Goal: Communication & Community: Ask a question

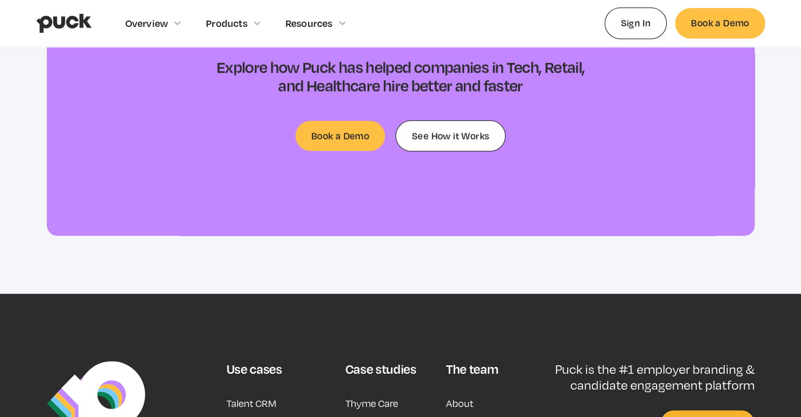
scroll to position [13380, 0]
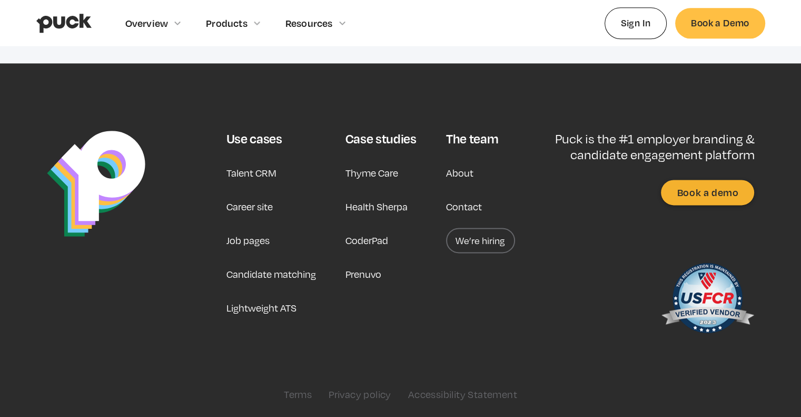
click at [473, 212] on link "Contact" at bounding box center [464, 206] width 36 height 25
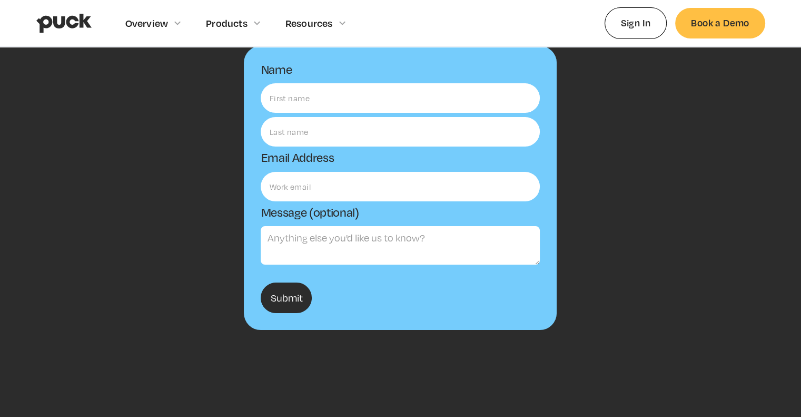
scroll to position [101, 0]
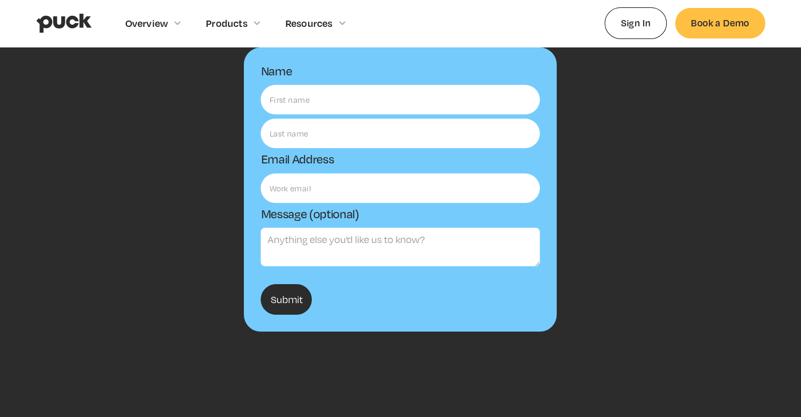
click at [339, 115] on form "Name Email Address Message (optional) Submit" at bounding box center [400, 189] width 313 height 284
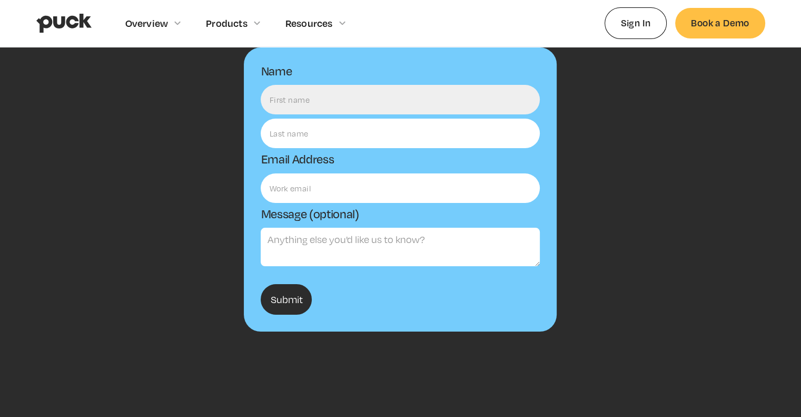
click at [331, 110] on input "Name" at bounding box center [400, 100] width 279 height 30
type input "Aria Smith"
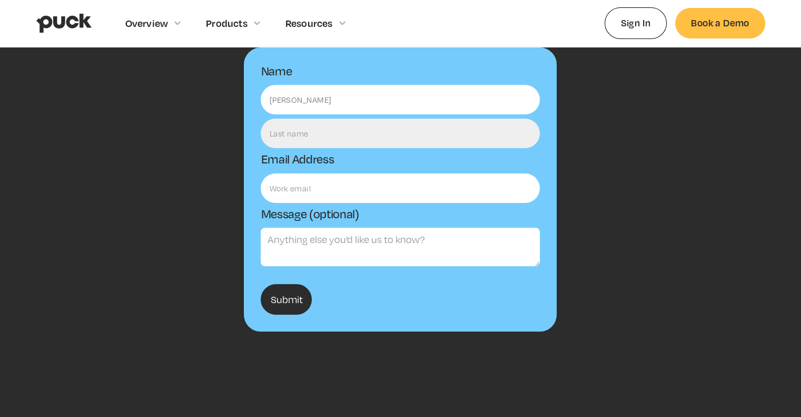
click at [309, 131] on input "Email Form" at bounding box center [400, 134] width 279 height 30
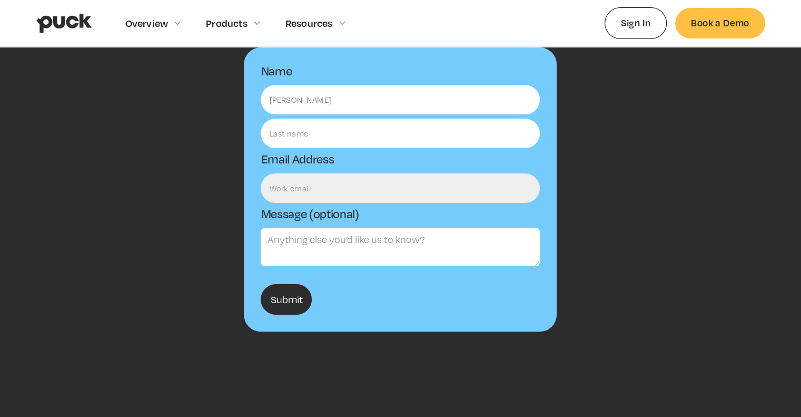
click at [287, 190] on input "Email Form" at bounding box center [400, 188] width 279 height 30
type input "aria.smith@linkbooster.pro"
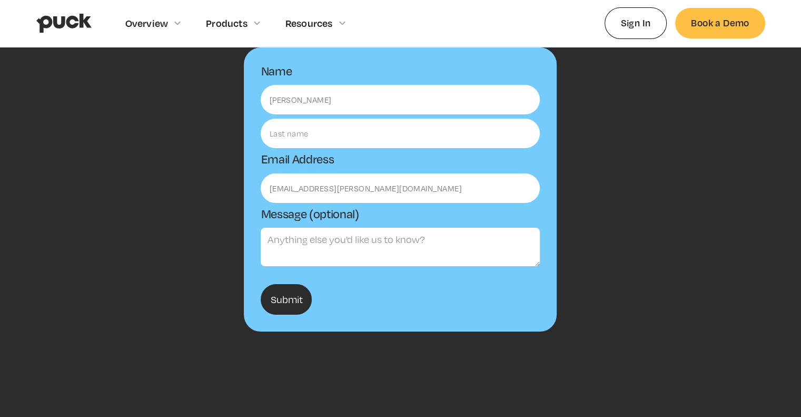
click at [313, 252] on textarea "Message (optional)" at bounding box center [400, 247] width 279 height 38
type textarea "Are you open to link exchanges?"
click at [281, 319] on form "Name Aria Smith Email Address aria.smith@linkbooster.pro Message (optional) Are…" at bounding box center [400, 189] width 313 height 284
click at [299, 278] on form "Name Aria Smith Email Address aria.smith@linkbooster.pro Message (optional) Are…" at bounding box center [400, 189] width 313 height 284
click at [288, 297] on input "Submit" at bounding box center [286, 299] width 51 height 31
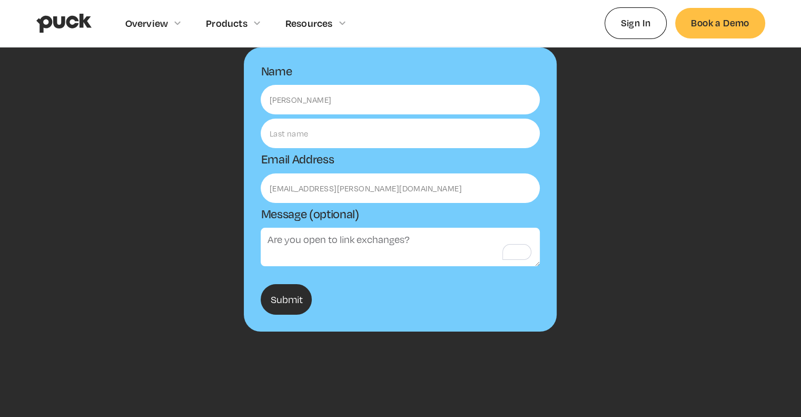
drag, startPoint x: 288, startPoint y: 297, endPoint x: 257, endPoint y: 170, distance: 130.6
click at [257, 170] on form "Name Aria Smith Email Address aria.smith@linkbooster.pro Message (optional) Are…" at bounding box center [400, 189] width 313 height 284
click at [282, 298] on input "Submit" at bounding box center [286, 299] width 51 height 31
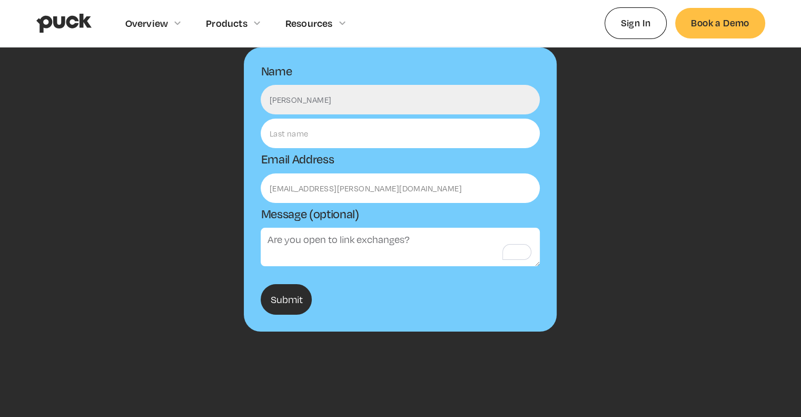
click at [296, 105] on input "Aria Smith" at bounding box center [400, 100] width 279 height 30
drag, startPoint x: 296, startPoint y: 105, endPoint x: 304, endPoint y: 105, distance: 7.9
click at [304, 105] on input "Aria Smith" at bounding box center [400, 100] width 279 height 30
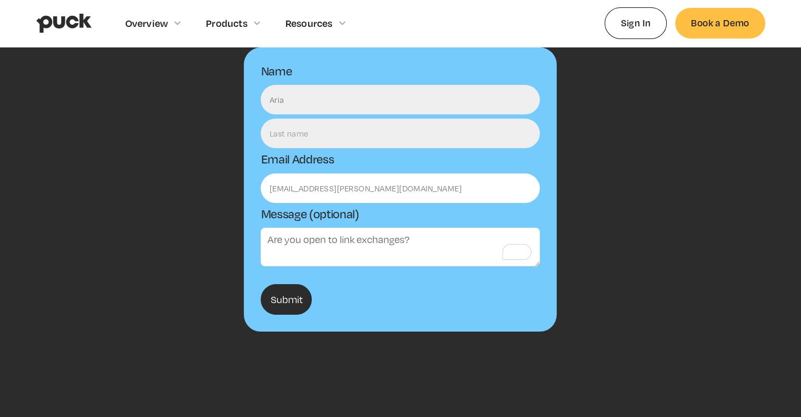
type input "Aria"
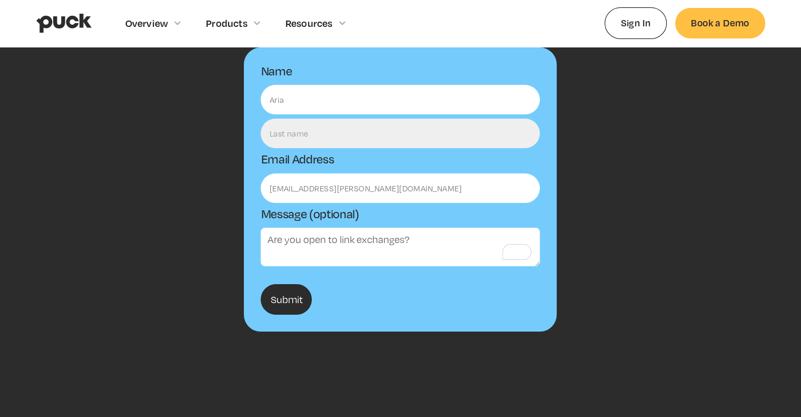
click at [274, 141] on input "Email Form" at bounding box center [400, 134] width 279 height 30
paste input "Smith"
type input "Smith"
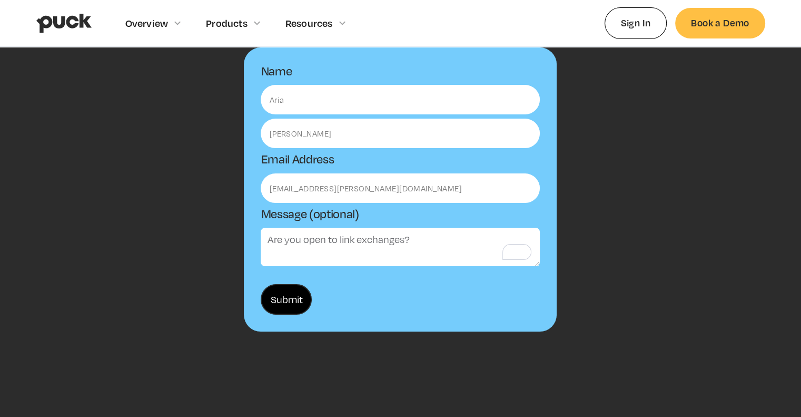
click at [291, 306] on input "Submit" at bounding box center [286, 299] width 51 height 31
type input "Please wait..."
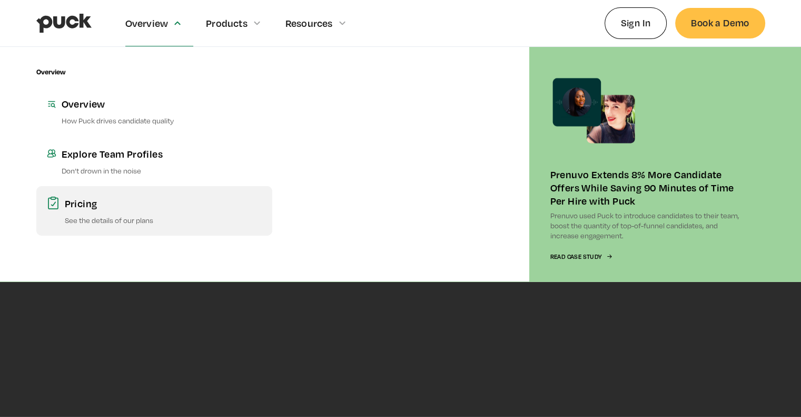
scroll to position [0, 0]
